Goal: Transaction & Acquisition: Purchase product/service

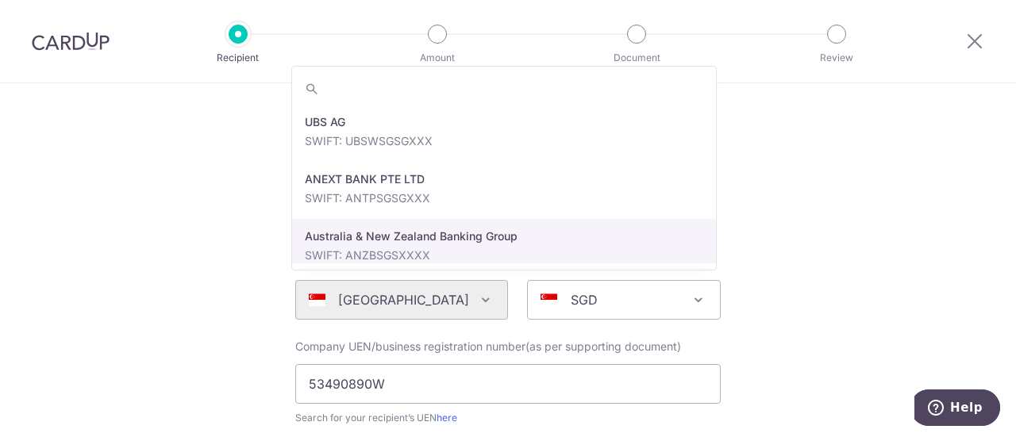
scroll to position [510, 0]
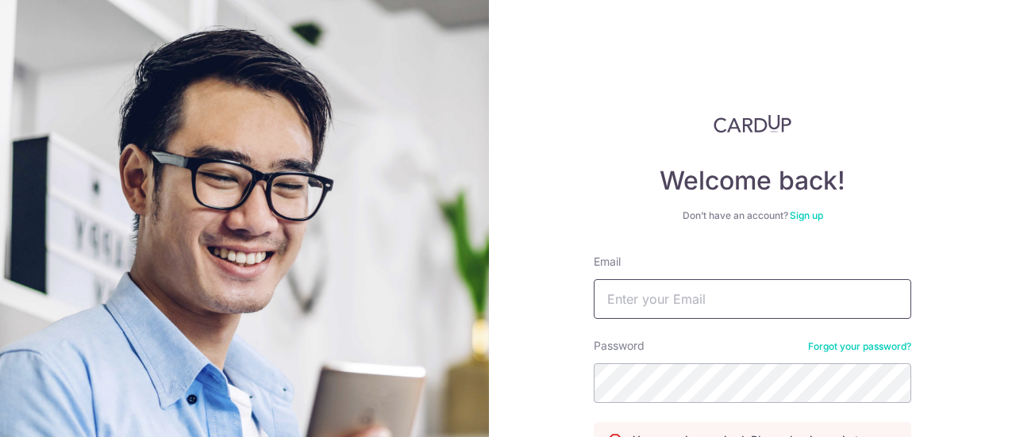
type input "[EMAIL_ADDRESS][DOMAIN_NAME]"
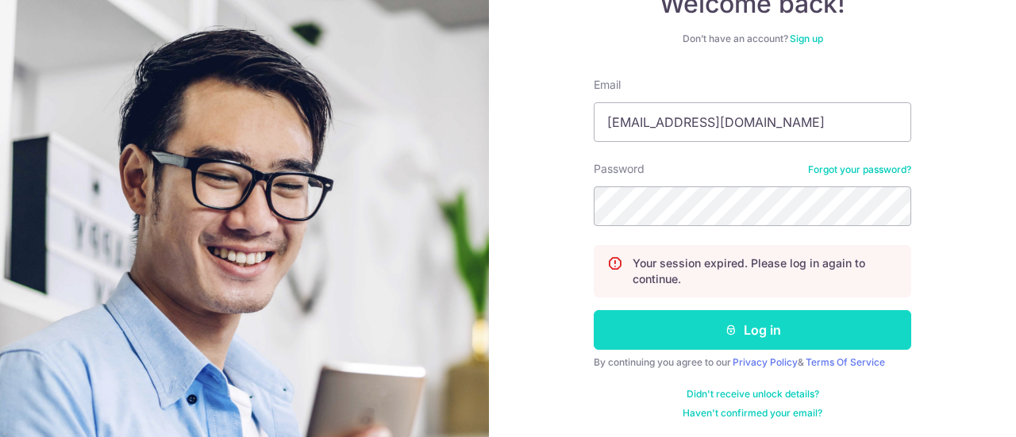
click at [651, 326] on button "Log in" at bounding box center [753, 330] width 318 height 40
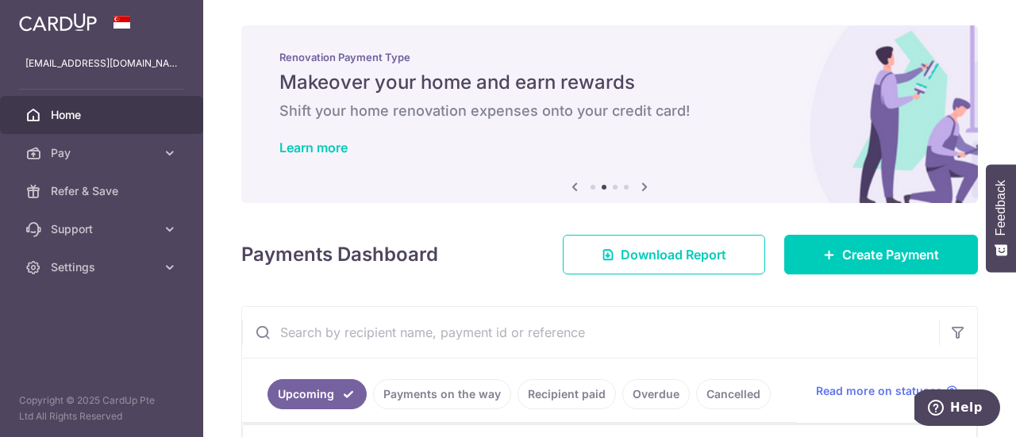
scroll to position [238, 0]
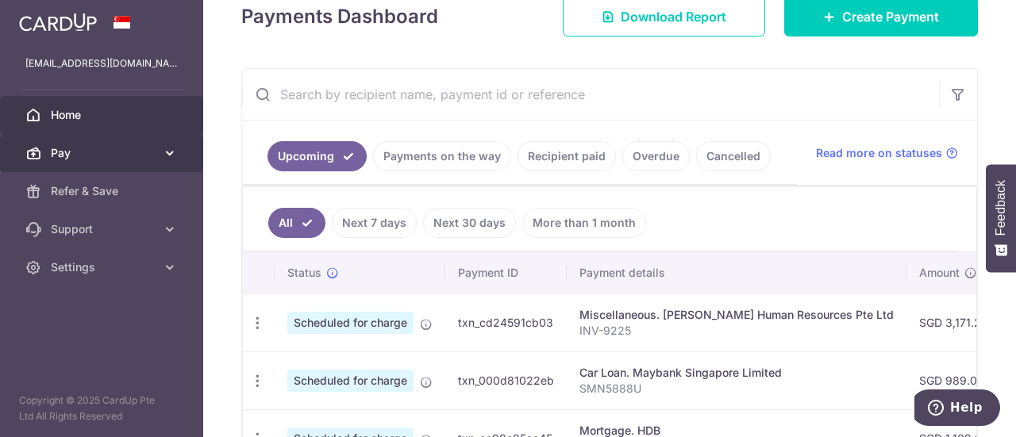
click at [102, 153] on span "Pay" at bounding box center [103, 153] width 105 height 16
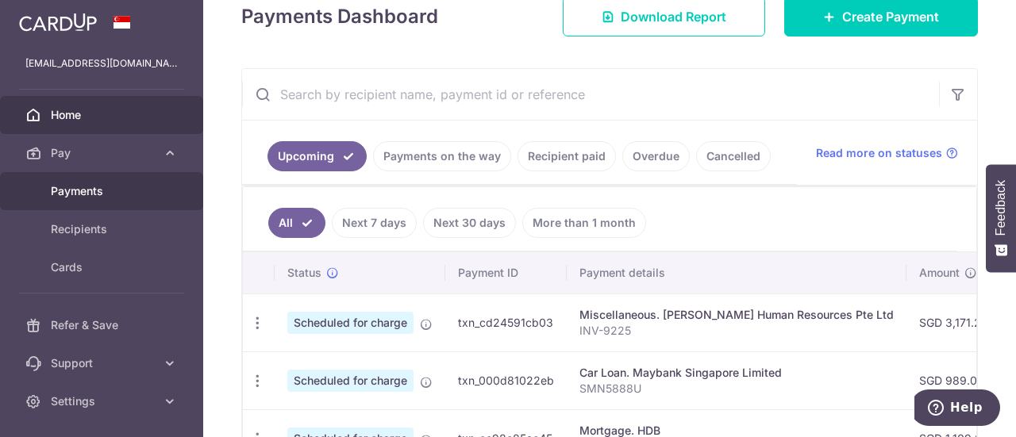
click at [117, 199] on link "Payments" at bounding box center [101, 191] width 203 height 38
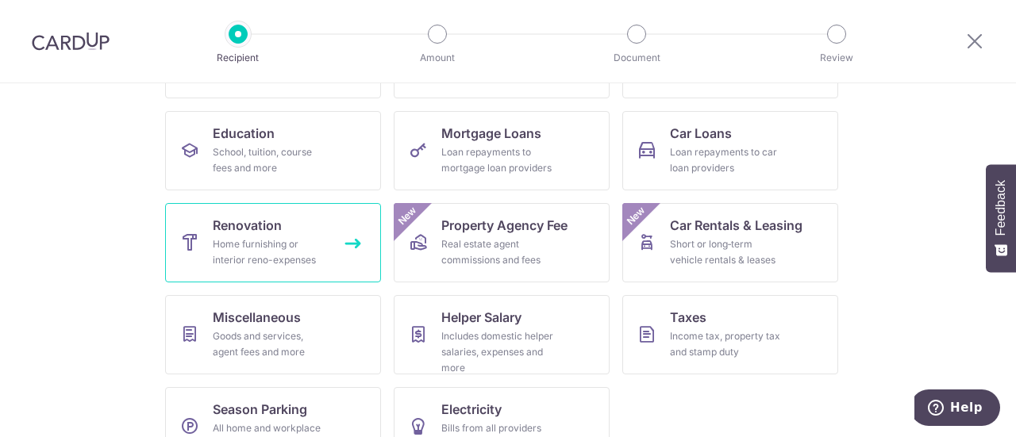
scroll to position [271, 0]
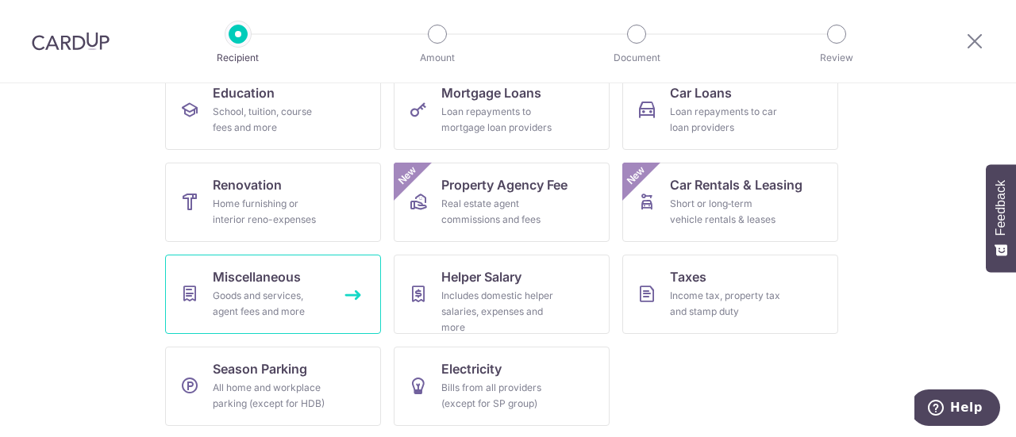
click at [298, 277] on link "Miscellaneous Goods and services, agent fees and more" at bounding box center [273, 294] width 216 height 79
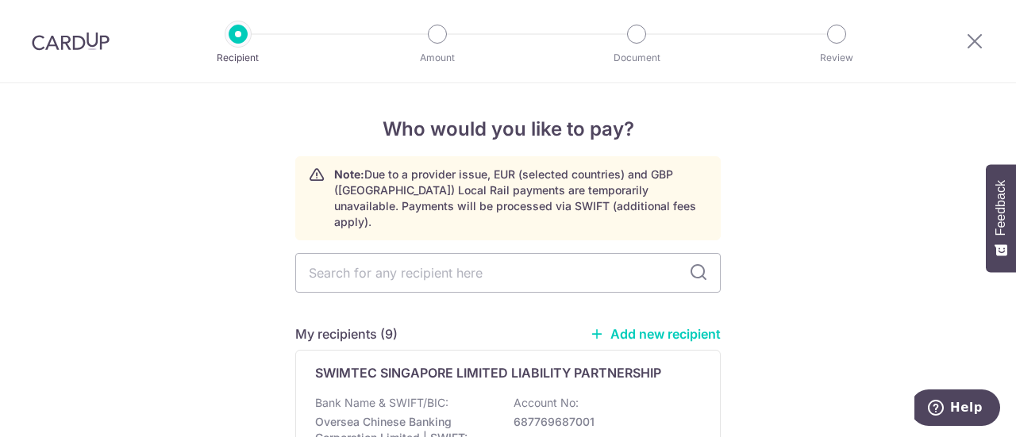
click at [680, 326] on link "Add new recipient" at bounding box center [655, 334] width 131 height 16
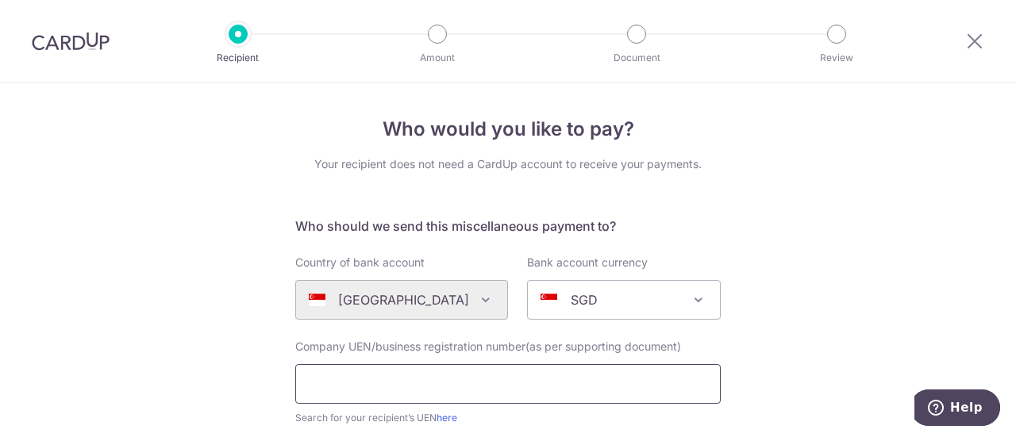
click at [449, 386] on input "text" at bounding box center [507, 384] width 425 height 40
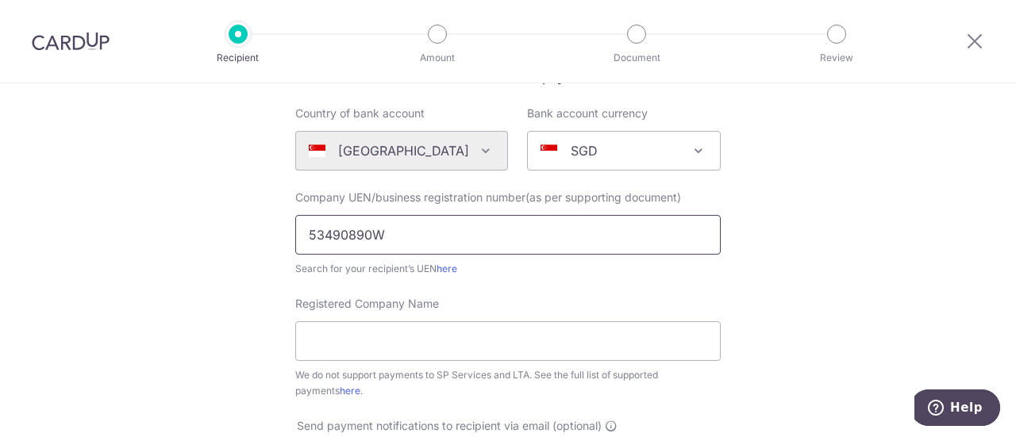
scroll to position [176, 0]
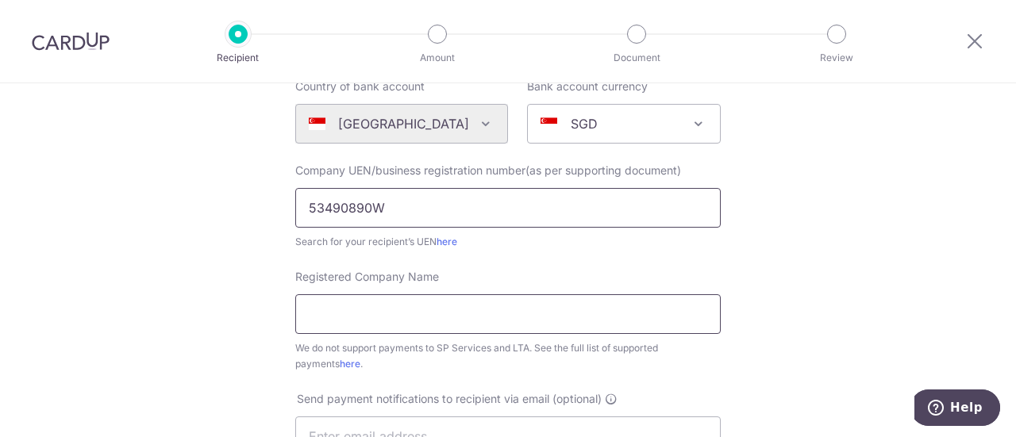
type input "53490890W"
paste input "Still Fitness & Rehab"
click at [445, 306] on input "Still Fitness & Rehab" at bounding box center [507, 315] width 425 height 40
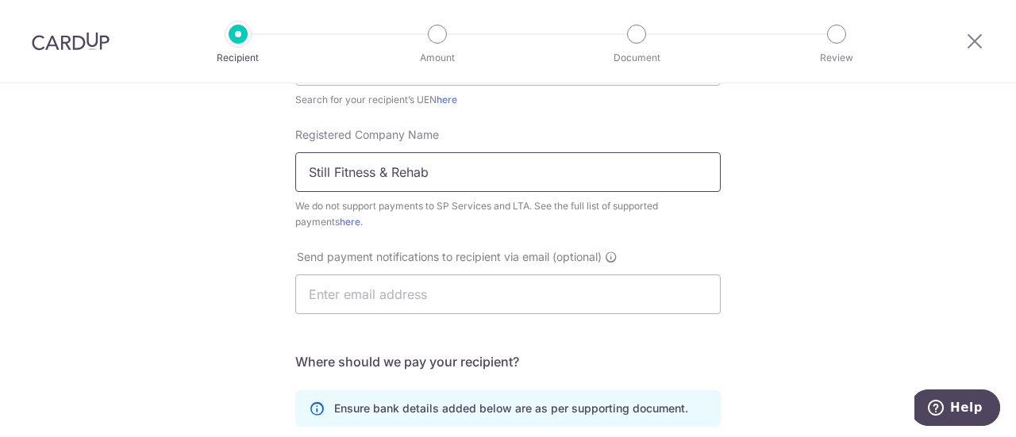
scroll to position [323, 0]
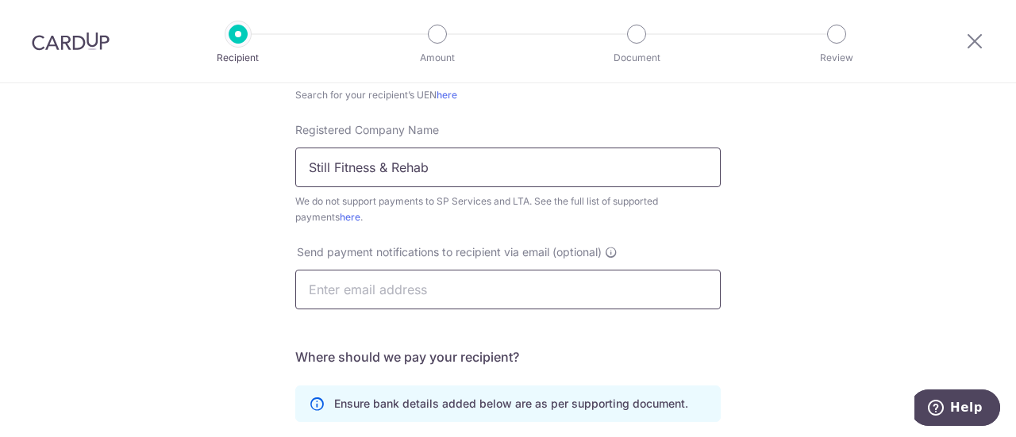
type input "Still Fitness & Rehab"
click at [465, 282] on input "text" at bounding box center [507, 290] width 425 height 40
click at [197, 348] on div "Who would you like to pay? Your recipient does not need a CardUp account to rec…" at bounding box center [508, 252] width 1016 height 984
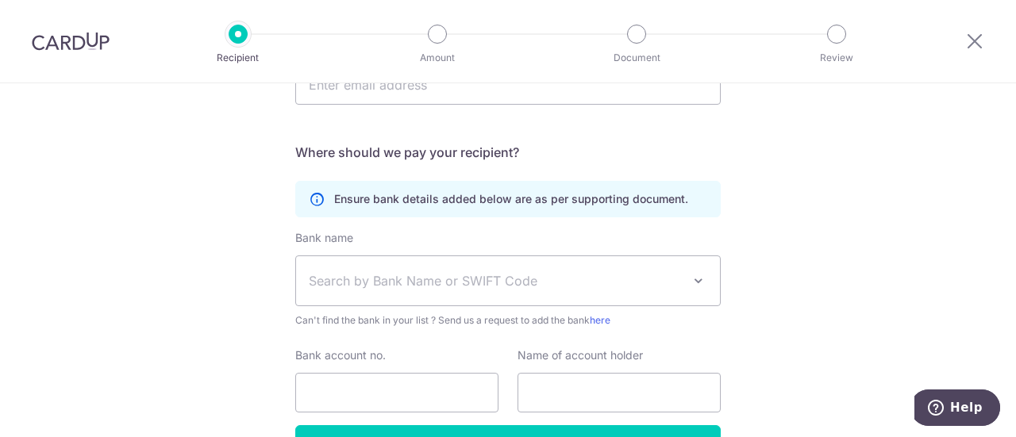
scroll to position [531, 0]
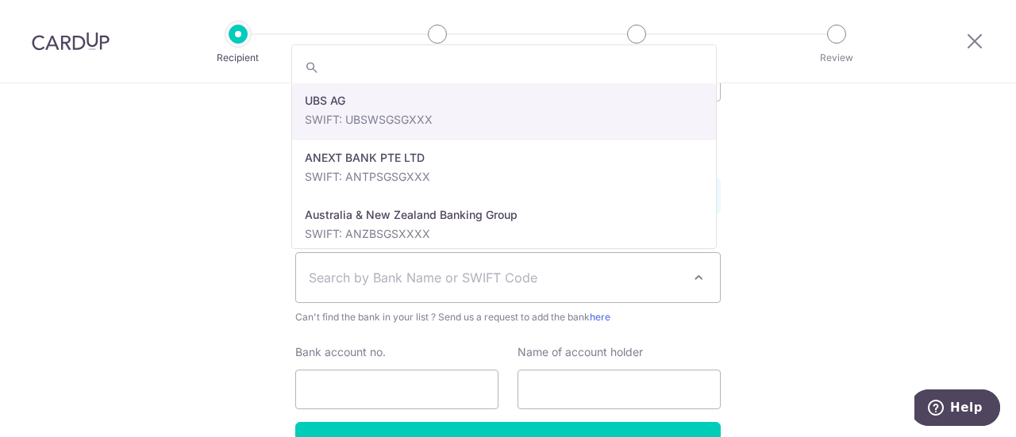
click at [396, 283] on span "Search by Bank Name or SWIFT Code" at bounding box center [495, 277] width 373 height 19
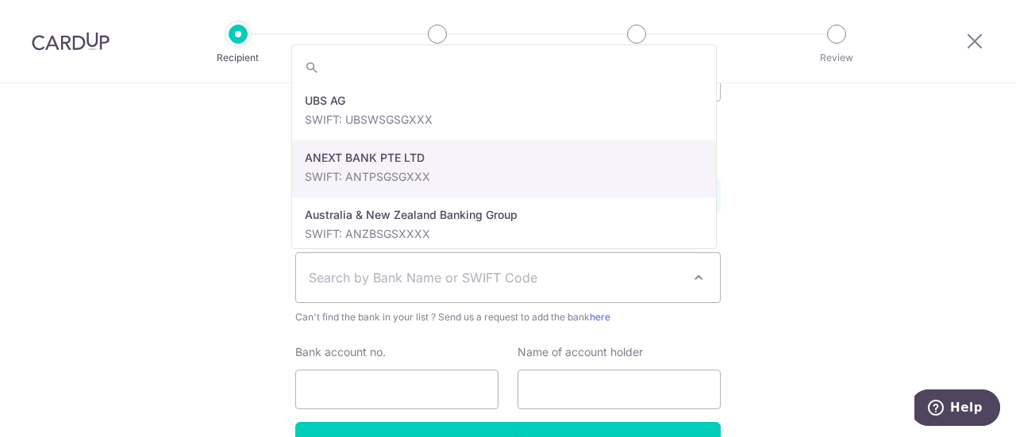
select select "22506"
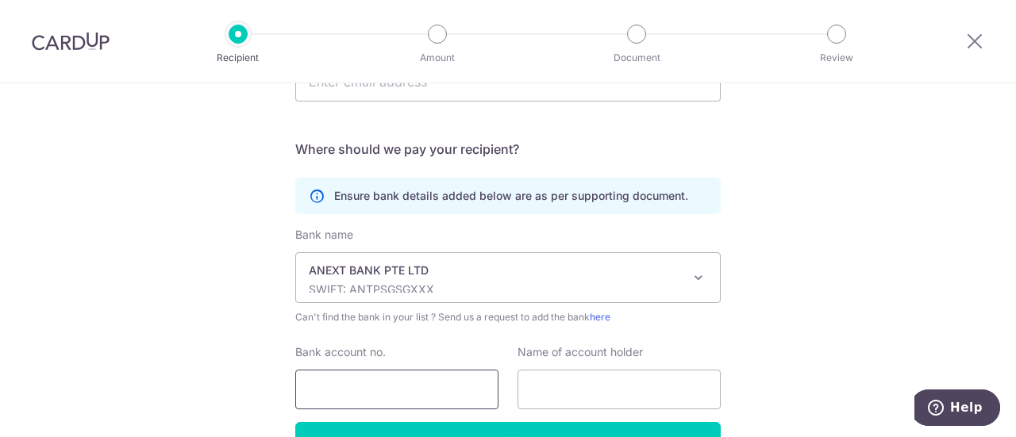
click at [383, 387] on input "Bank account no." at bounding box center [396, 390] width 203 height 40
type input "11278731796"
drag, startPoint x: 765, startPoint y: 356, endPoint x: 624, endPoint y: 395, distance: 146.6
click at [624, 395] on div "Who would you like to pay? Your recipient does not need a CardUp account to rec…" at bounding box center [508, 44] width 1016 height 984
click at [624, 395] on input "text" at bounding box center [619, 390] width 203 height 40
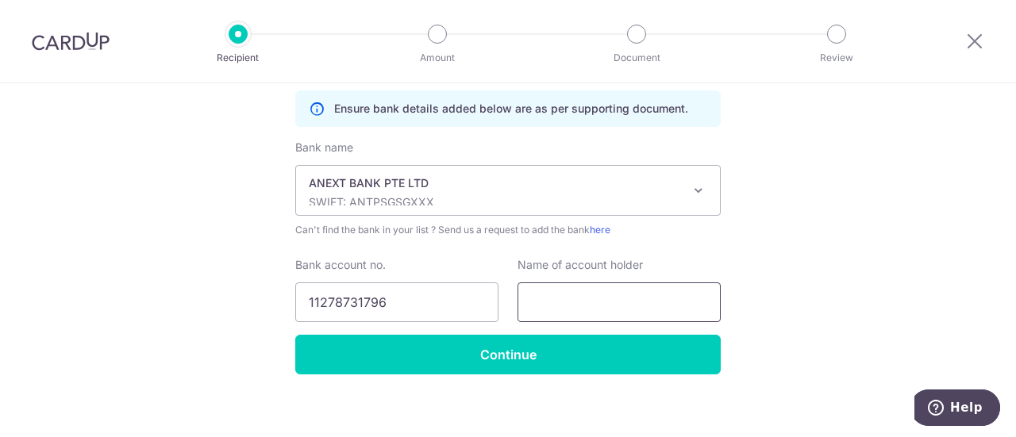
scroll to position [619, 0]
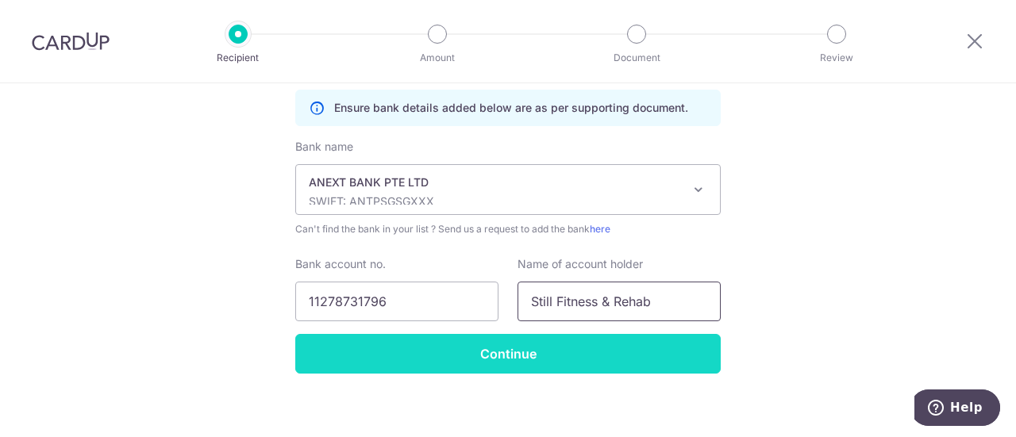
type input "Still Fitness & Rehab"
click at [645, 364] on input "Continue" at bounding box center [507, 354] width 425 height 40
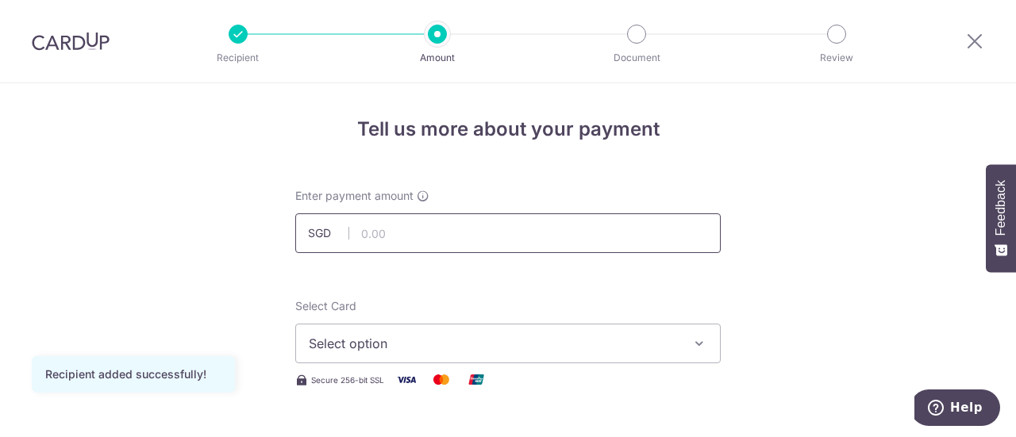
click at [522, 233] on input "text" at bounding box center [507, 234] width 425 height 40
type input "2,408.00"
click at [477, 348] on span "Select option" at bounding box center [494, 343] width 370 height 19
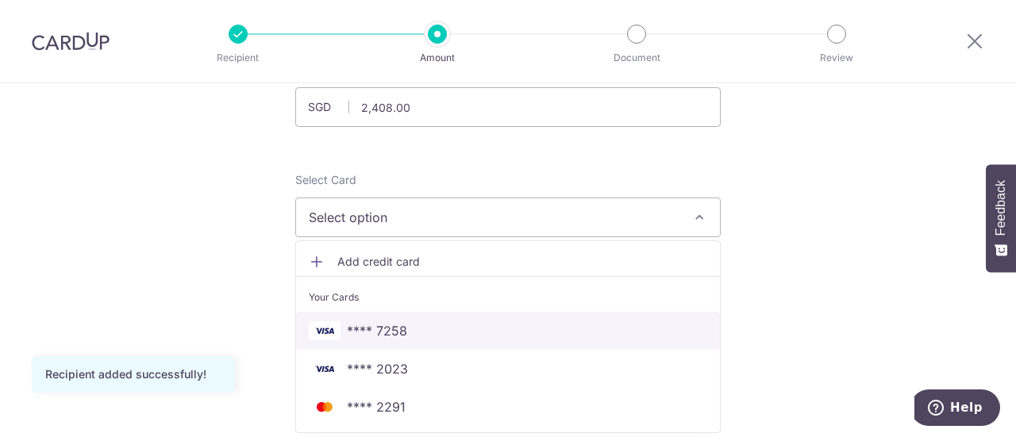
scroll to position [127, 0]
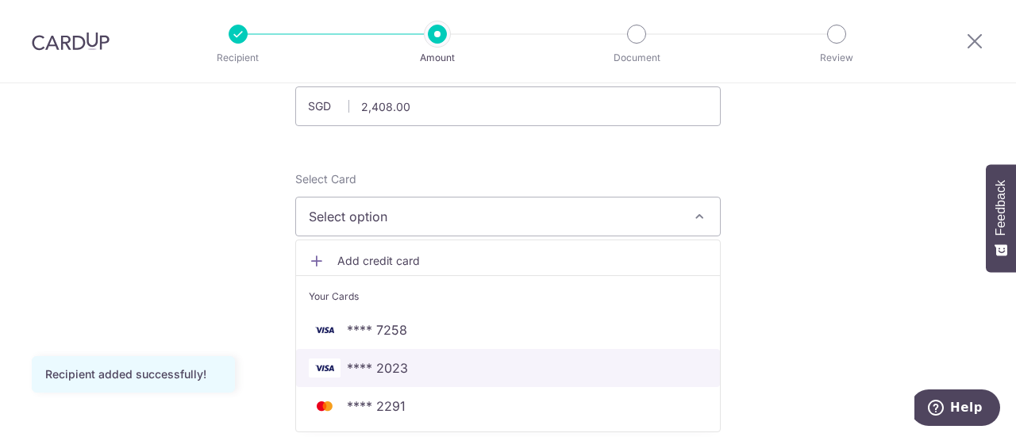
click at [439, 369] on span "**** 2023" at bounding box center [508, 368] width 399 height 19
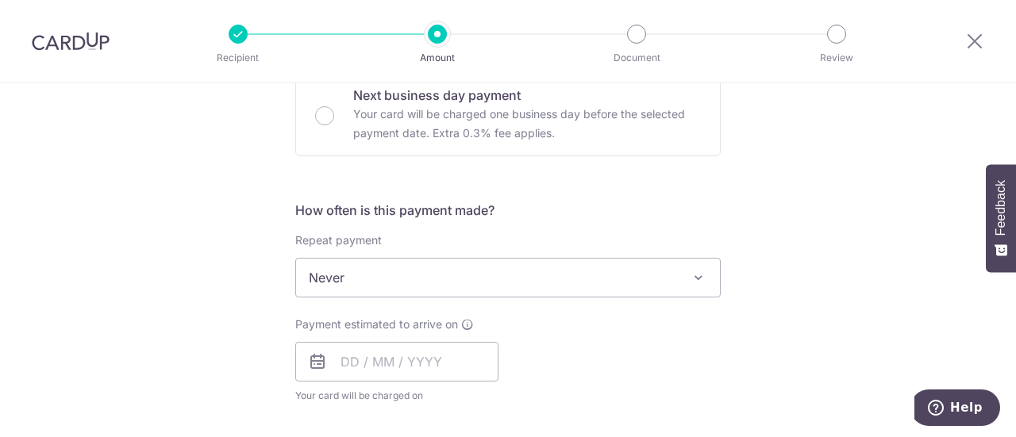
scroll to position [506, 0]
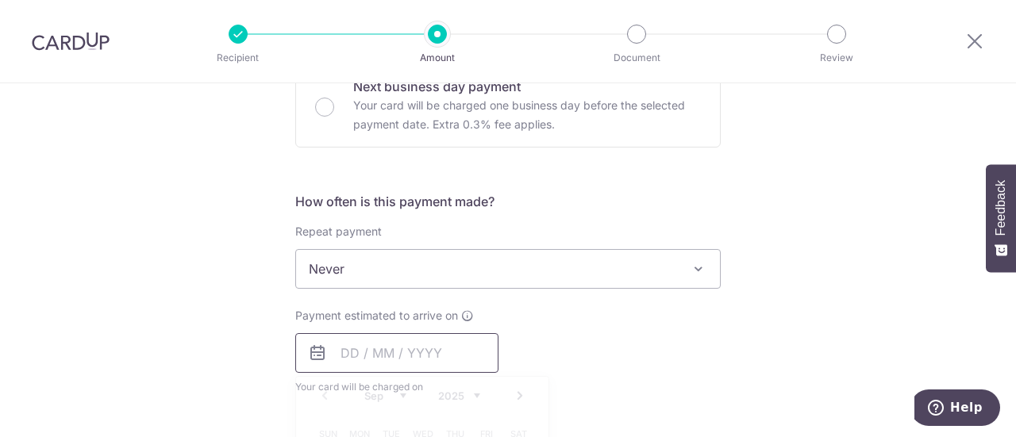
click at [422, 353] on input "text" at bounding box center [396, 353] width 203 height 40
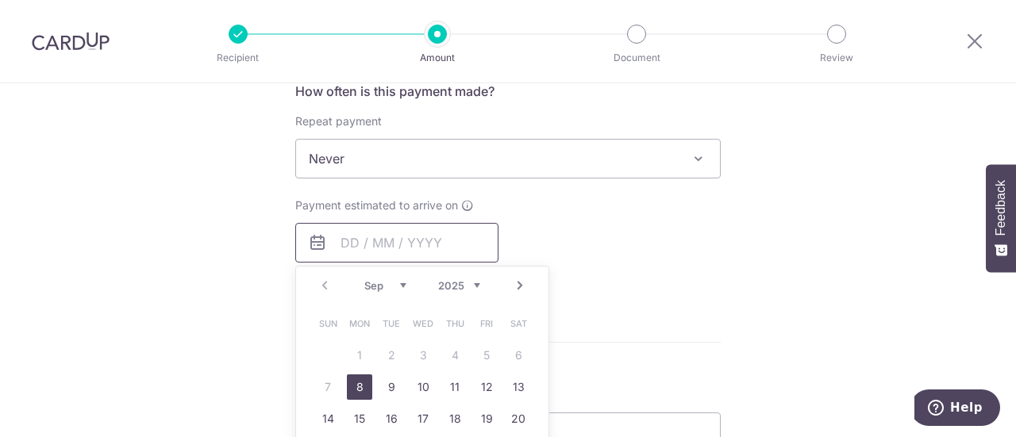
scroll to position [617, 0]
click at [352, 388] on link "8" at bounding box center [359, 386] width 25 height 25
type input "[DATE]"
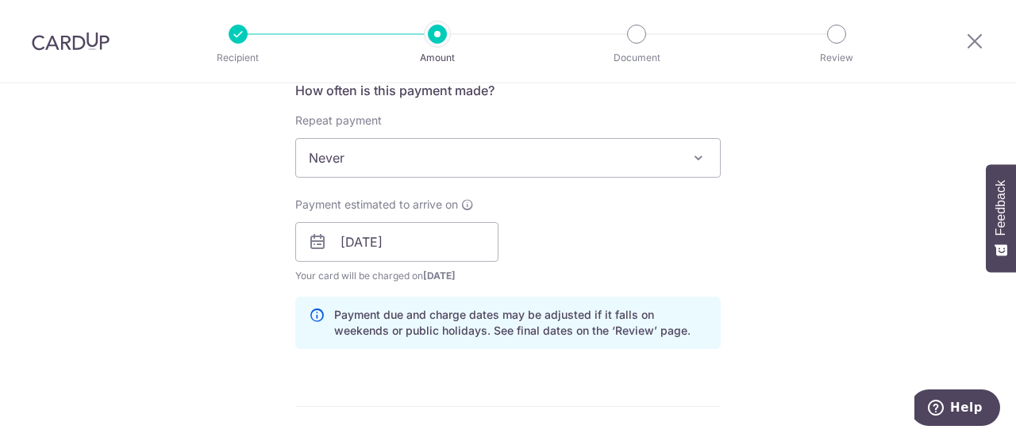
click at [218, 336] on div "Tell us more about your payment Enter payment amount SGD 2,408.00 2408.00 Recip…" at bounding box center [508, 217] width 1016 height 1501
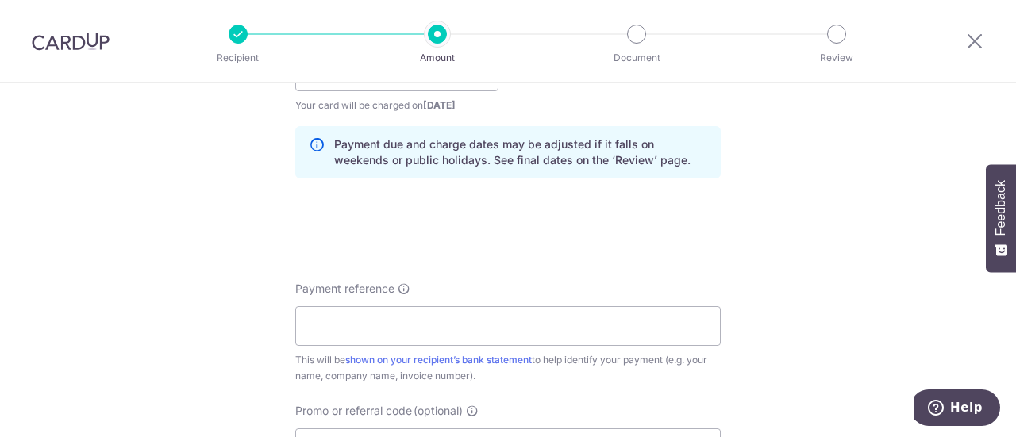
scroll to position [867, 0]
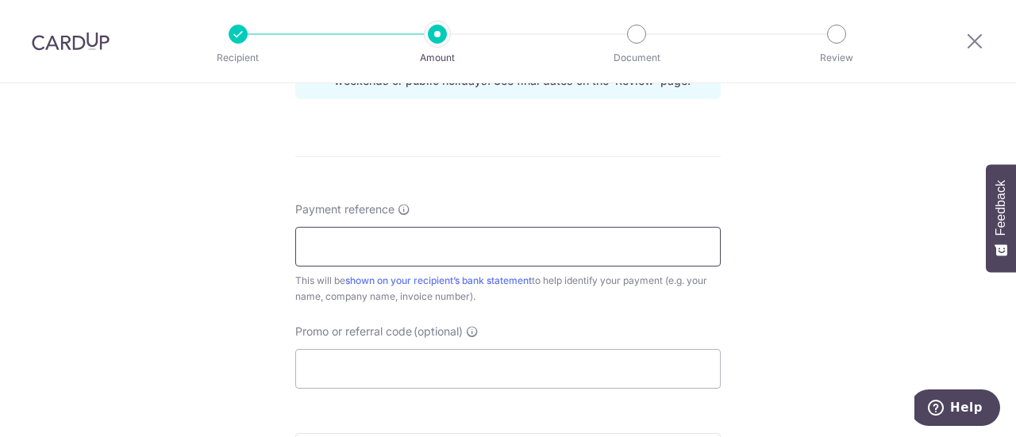
click at [381, 260] on input "Payment reference" at bounding box center [507, 247] width 425 height 40
type input "020925-1"
click at [413, 361] on input "Promo or referral code (optional)" at bounding box center [507, 369] width 425 height 40
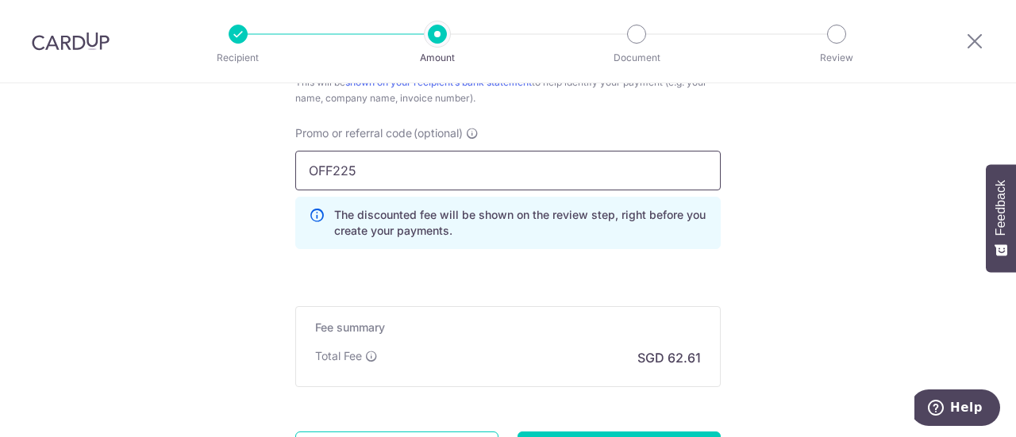
scroll to position [1078, 0]
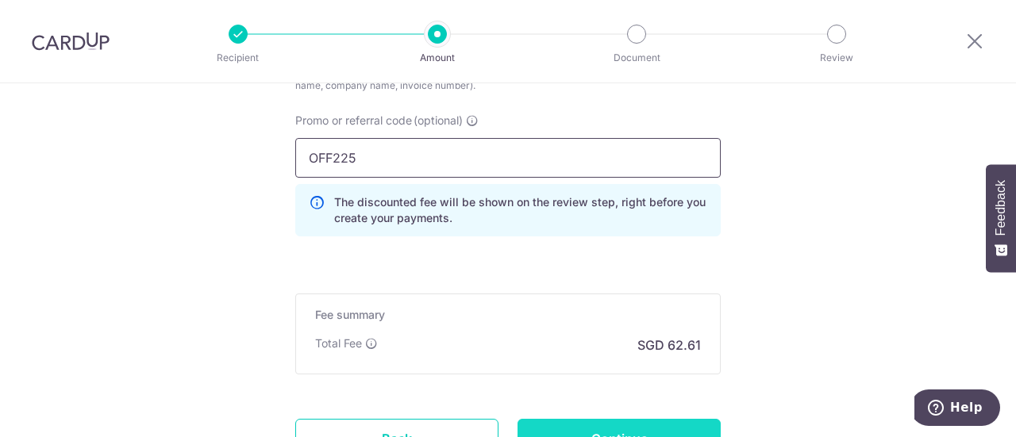
type input "OFF225"
click at [586, 420] on input "Continue" at bounding box center [619, 439] width 203 height 40
type input "Create Schedule"
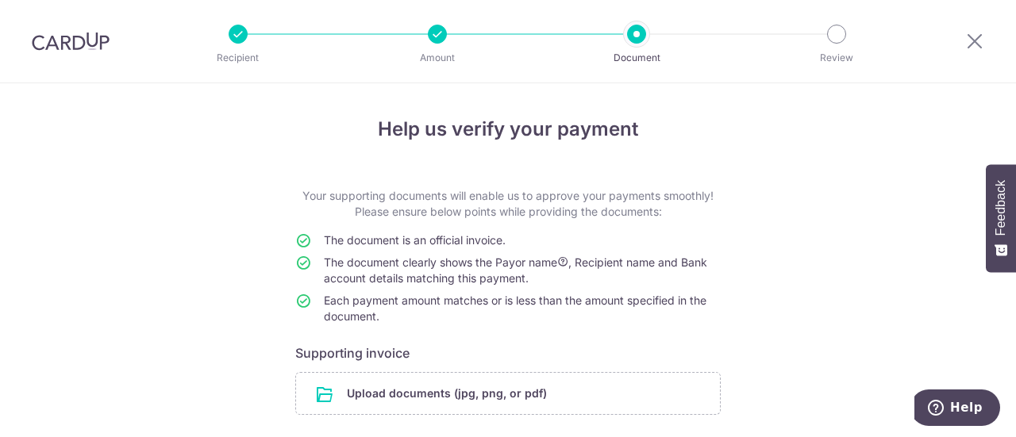
scroll to position [116, 0]
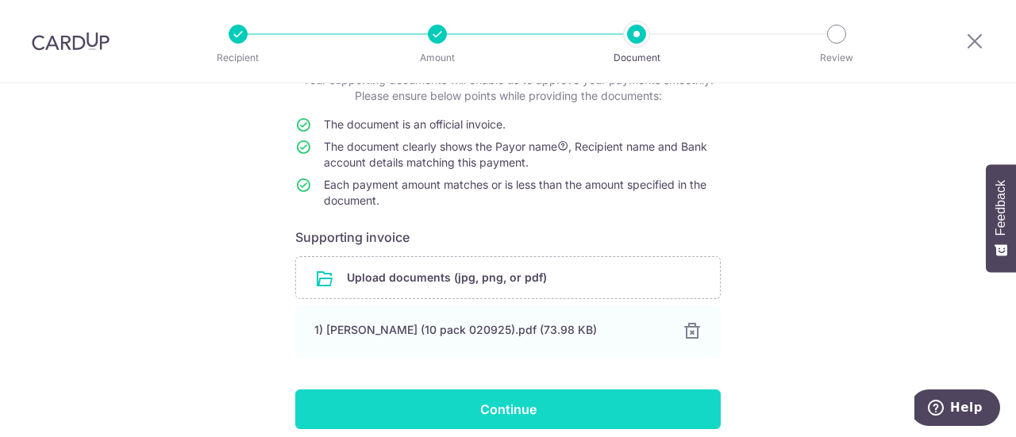
click at [495, 420] on input "Continue" at bounding box center [507, 410] width 425 height 40
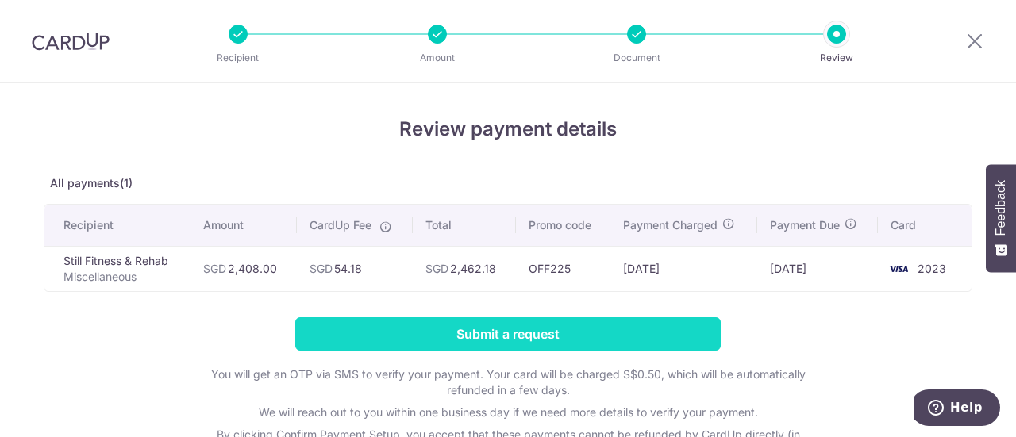
click at [492, 341] on input "Submit a request" at bounding box center [507, 334] width 425 height 33
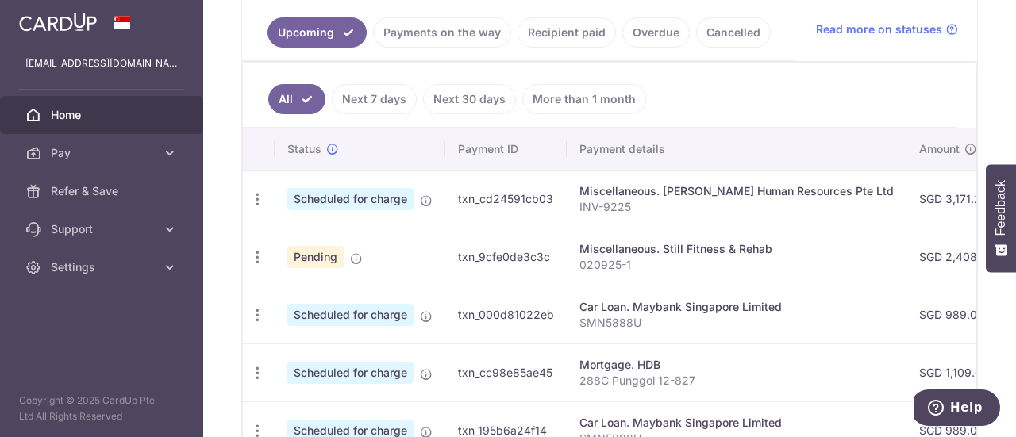
scroll to position [363, 0]
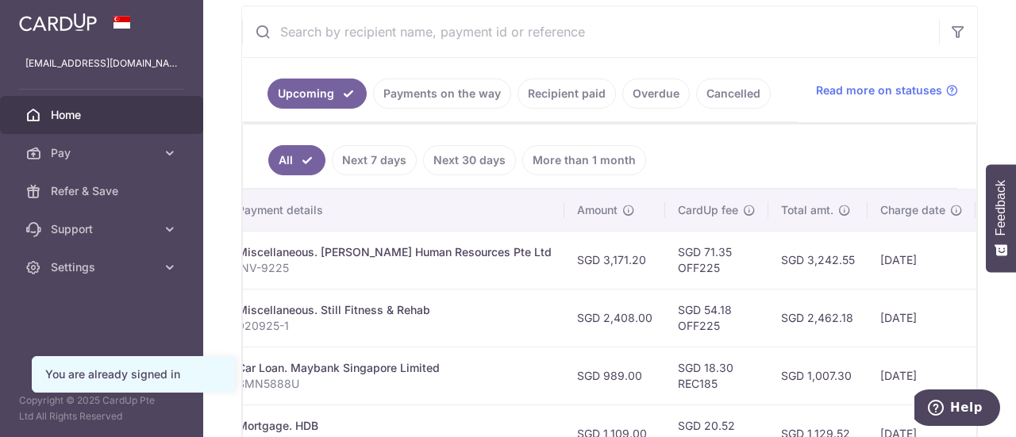
scroll to position [0, 410]
